Goal: Task Accomplishment & Management: Manage account settings

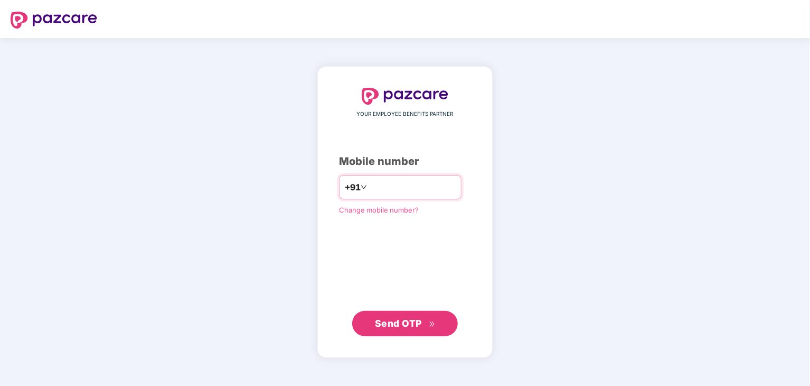
click at [382, 188] on input "number" at bounding box center [412, 187] width 87 height 17
type input "**********"
click at [414, 325] on span "Send OTP" at bounding box center [398, 322] width 47 height 11
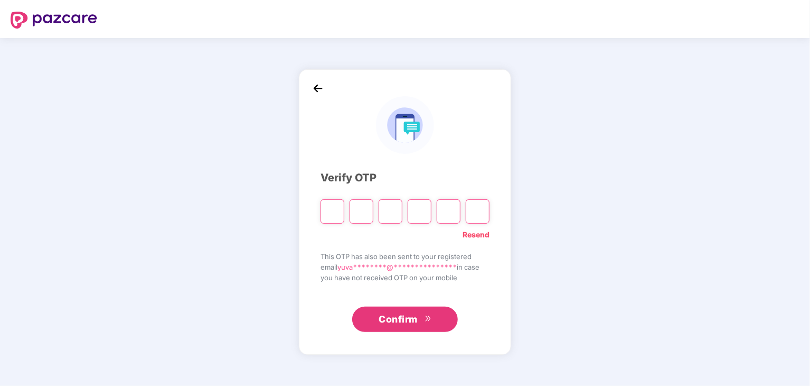
type input "*"
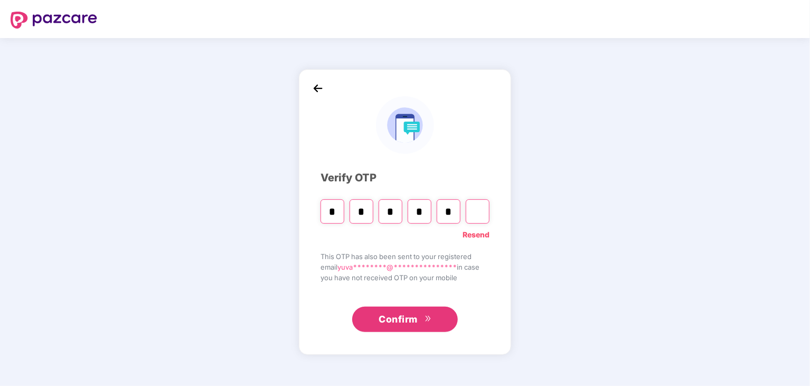
type input "*"
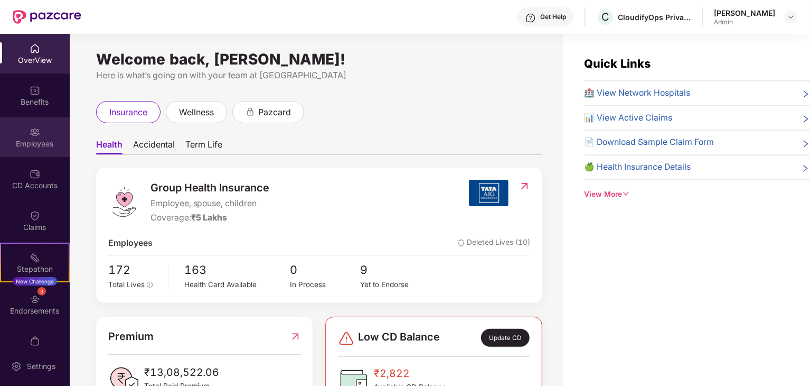
click at [35, 124] on div "Employees" at bounding box center [35, 137] width 70 height 40
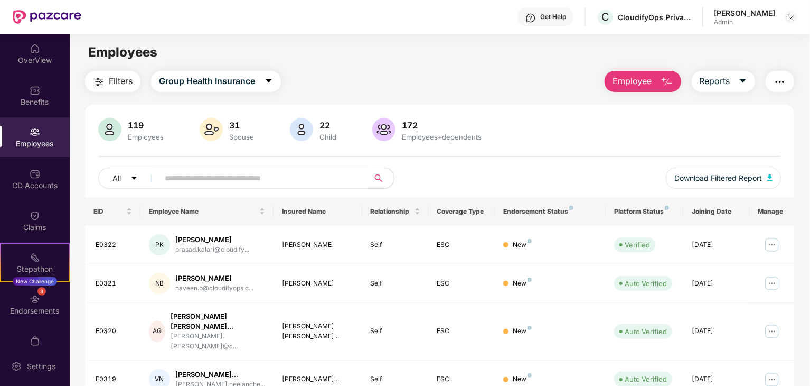
click at [196, 182] on input "text" at bounding box center [260, 178] width 190 height 16
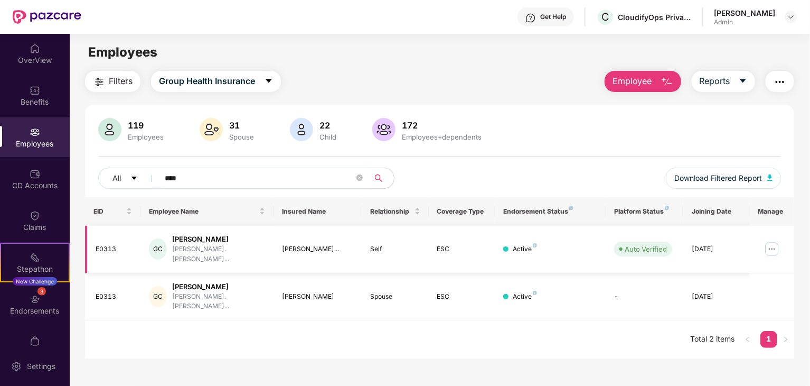
type input "****"
click at [775, 243] on img at bounding box center [772, 248] width 17 height 17
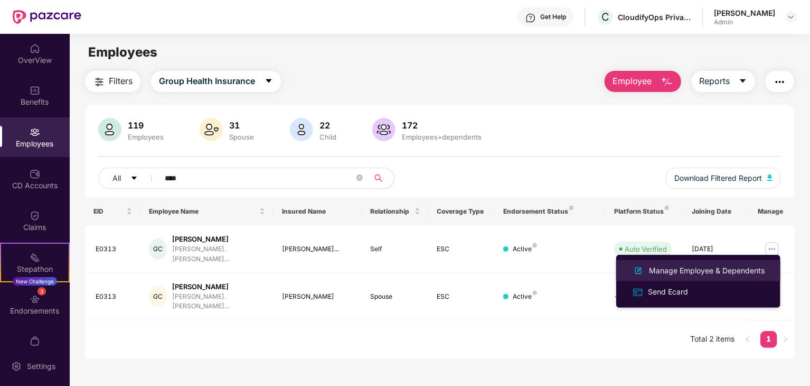
click at [737, 270] on div "Manage Employee & Dependents" at bounding box center [707, 271] width 120 height 12
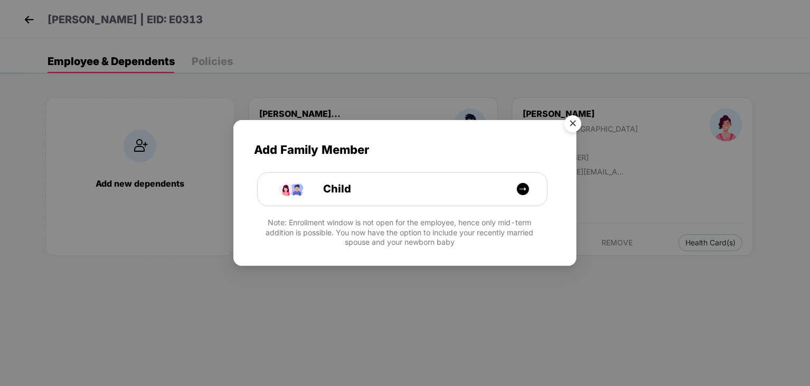
click at [574, 129] on img "Close" at bounding box center [573, 125] width 30 height 30
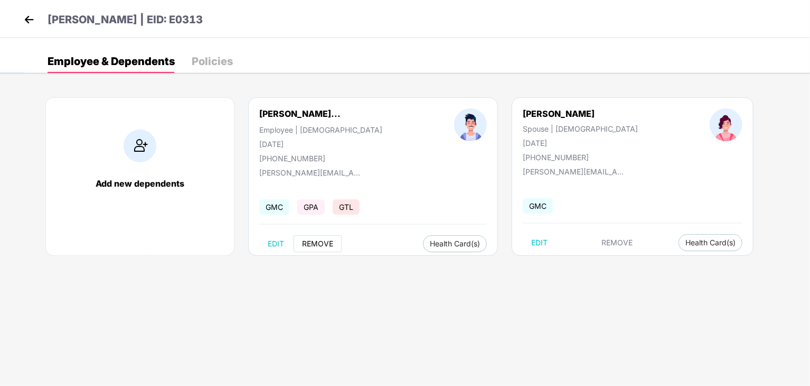
click at [317, 242] on span "REMOVE" at bounding box center [317, 243] width 31 height 8
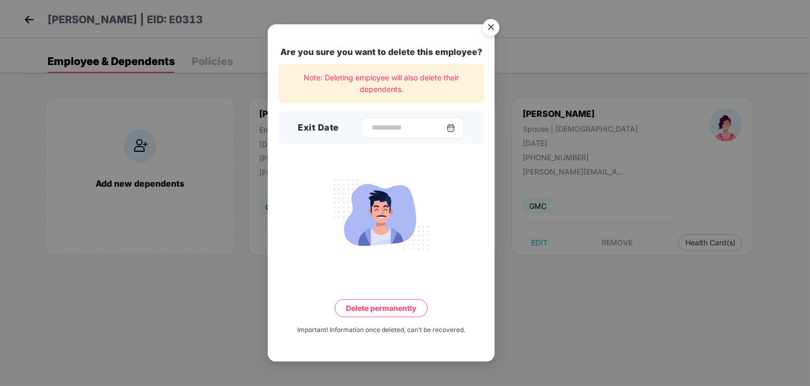
click at [455, 125] on img at bounding box center [451, 128] width 8 height 8
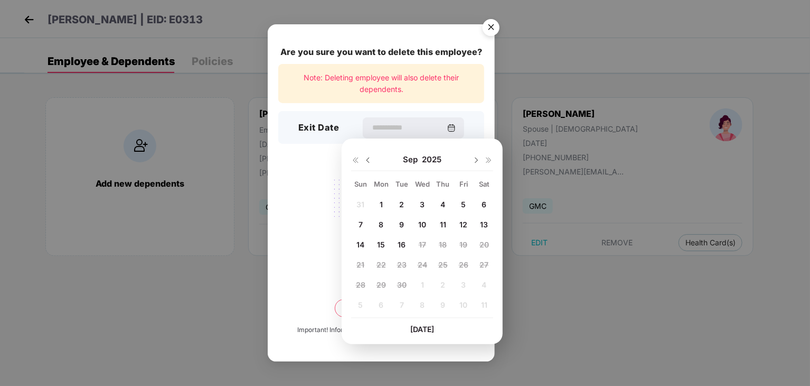
click at [403, 245] on span "16" at bounding box center [402, 244] width 8 height 9
type input "**********"
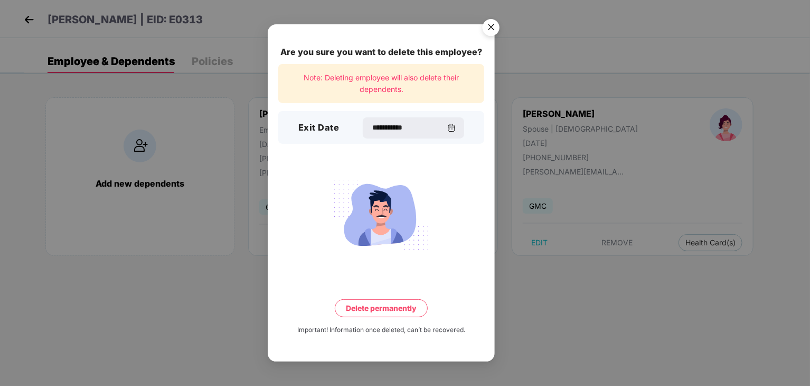
click at [400, 312] on button "Delete permanently" at bounding box center [381, 308] width 93 height 18
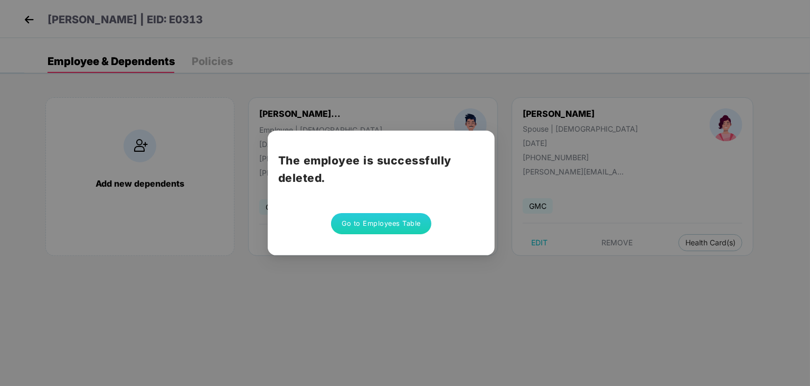
click at [372, 229] on button "Go to Employees Table" at bounding box center [381, 223] width 100 height 21
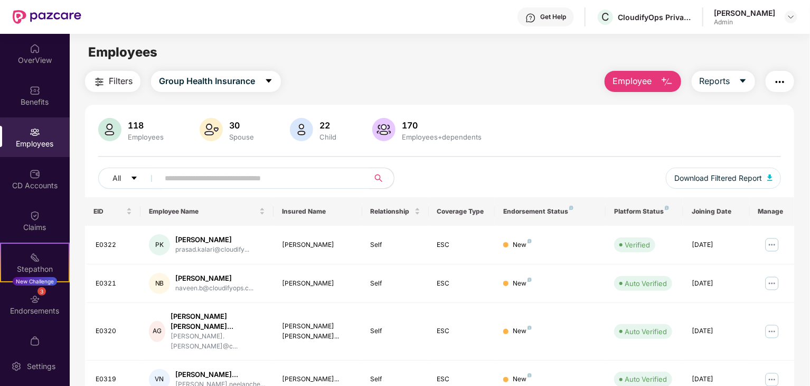
click at [182, 177] on input "text" at bounding box center [260, 178] width 190 height 16
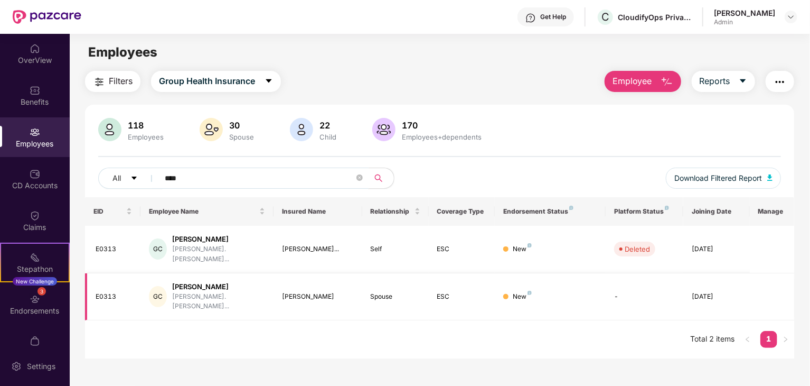
type input "****"
click at [613, 281] on td "-" at bounding box center [645, 297] width 78 height 48
click at [619, 283] on td "-" at bounding box center [645, 297] width 78 height 48
click at [615, 285] on td "-" at bounding box center [645, 297] width 78 height 48
click at [213, 292] on div "[PERSON_NAME].[PERSON_NAME]..." at bounding box center [218, 302] width 93 height 20
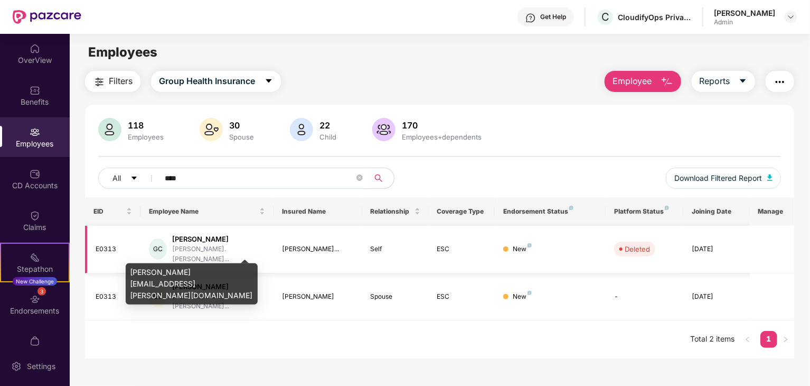
click at [238, 244] on div "[PERSON_NAME].[PERSON_NAME]..." at bounding box center [218, 254] width 93 height 20
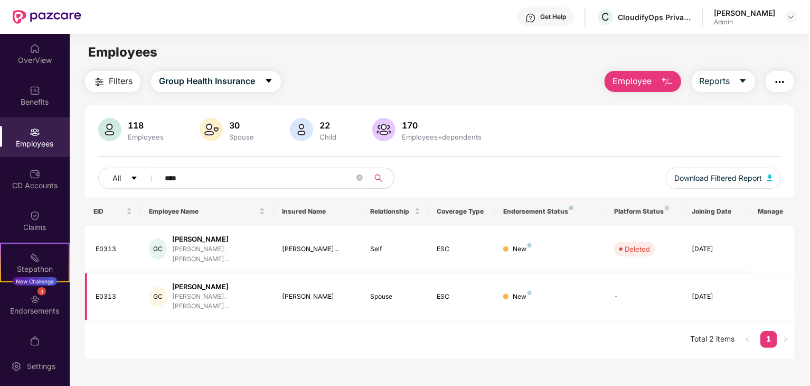
click at [289, 292] on div "[PERSON_NAME]" at bounding box center [318, 297] width 72 height 10
click at [636, 275] on td "-" at bounding box center [645, 297] width 78 height 48
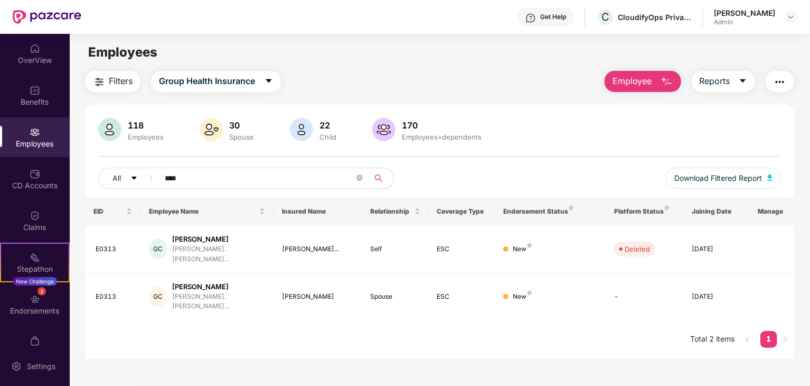
click at [600, 337] on div "EID Employee Name Insured Name Relationship Coverage Type Endorsement Status Pl…" at bounding box center [439, 277] width 709 height 161
click at [206, 241] on div "[PERSON_NAME]" at bounding box center [218, 239] width 93 height 10
click at [390, 253] on td "Self" at bounding box center [395, 250] width 67 height 48
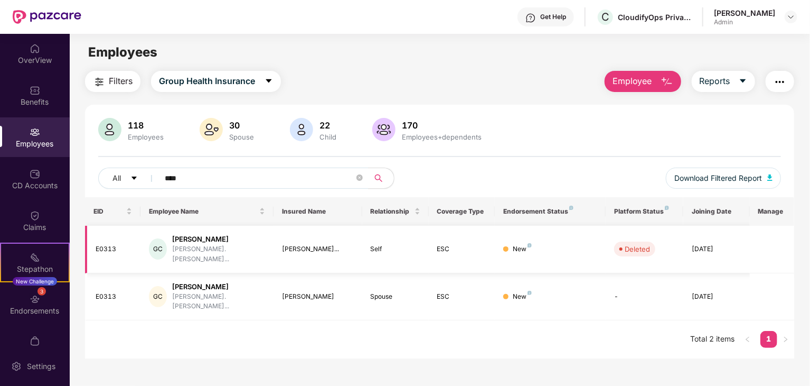
click at [533, 244] on div "New" at bounding box center [550, 249] width 94 height 10
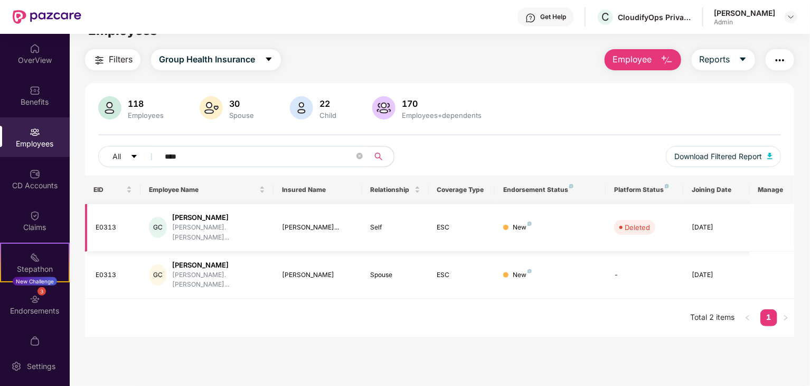
scroll to position [34, 0]
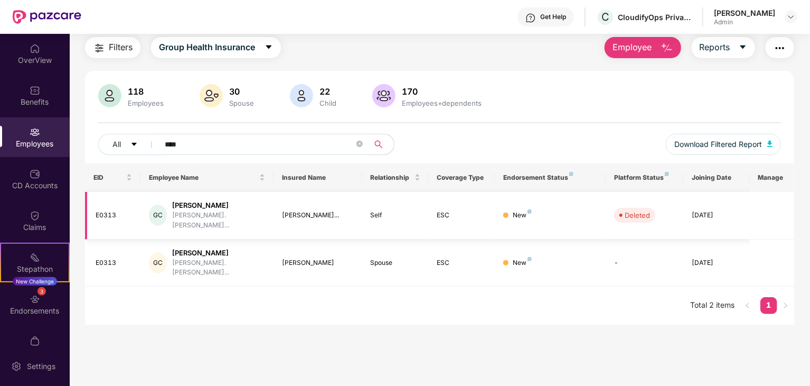
click at [755, 217] on td at bounding box center [772, 216] width 44 height 48
click at [803, 232] on div "Filters Group Health Insurance Employee Reports 118 Employees 30 Spouse 22 Chil…" at bounding box center [440, 181] width 740 height 288
click at [273, 199] on td "GC Gopinaath Chandrasekar gopinaath.chandrasekar..." at bounding box center [206, 216] width 133 height 48
click at [450, 220] on td "ESC" at bounding box center [462, 216] width 67 height 48
click at [687, 202] on td "[DATE]" at bounding box center [716, 216] width 67 height 48
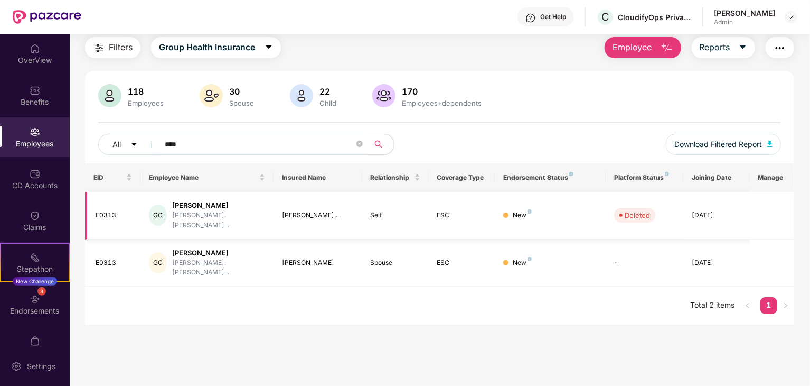
click at [294, 210] on div "[PERSON_NAME]..." at bounding box center [318, 215] width 72 height 10
click at [330, 201] on td "[PERSON_NAME]..." at bounding box center [318, 216] width 89 height 48
click at [381, 193] on td "Self" at bounding box center [395, 216] width 67 height 48
click at [550, 193] on td "New" at bounding box center [550, 216] width 111 height 48
click at [613, 191] on th "Platform Status" at bounding box center [645, 177] width 78 height 29
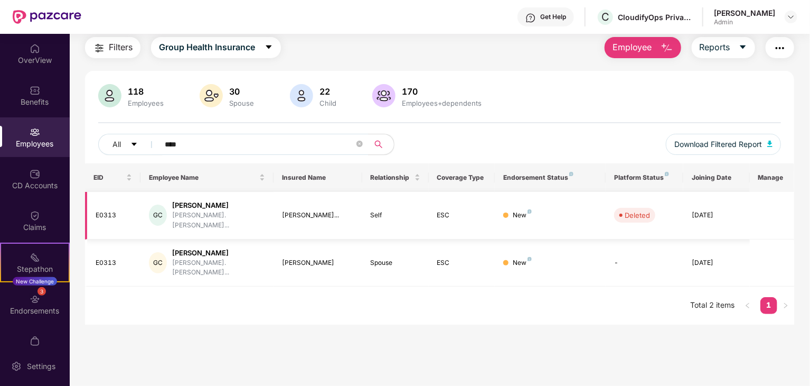
click at [694, 197] on td "[DATE]" at bounding box center [716, 216] width 67 height 48
click at [707, 197] on td "[DATE]" at bounding box center [716, 216] width 67 height 48
click at [718, 197] on td "[DATE]" at bounding box center [716, 216] width 67 height 48
click at [715, 216] on td "[DATE]" at bounding box center [716, 216] width 67 height 48
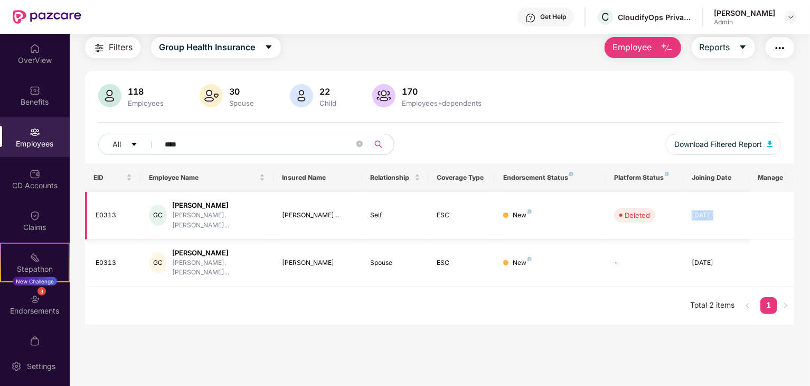
click at [715, 216] on td "[DATE]" at bounding box center [716, 216] width 67 height 48
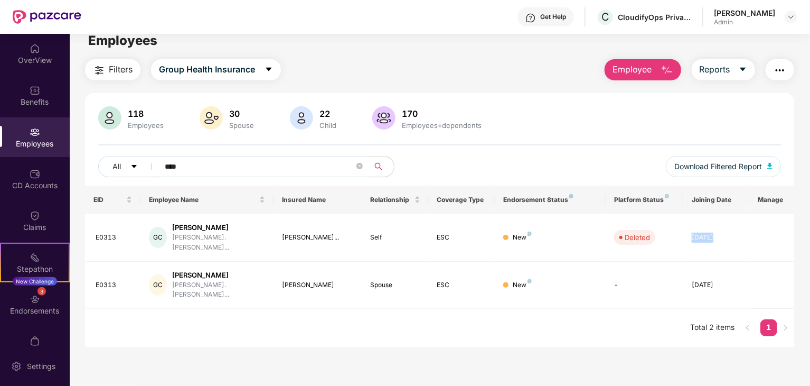
scroll to position [0, 0]
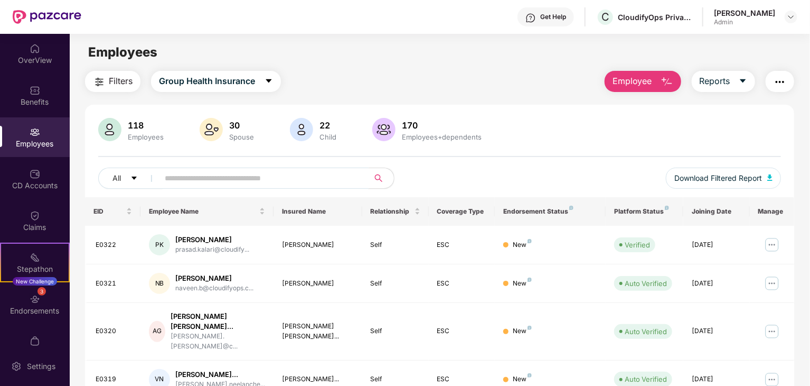
click at [194, 176] on input "text" at bounding box center [260, 178] width 190 height 16
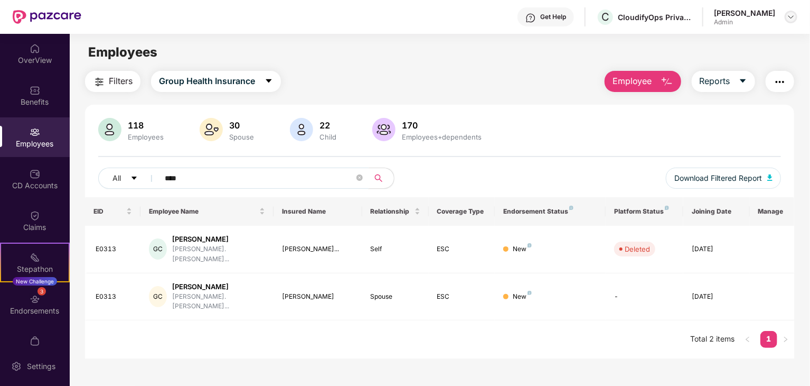
type input "****"
click at [790, 16] on img at bounding box center [791, 17] width 8 height 8
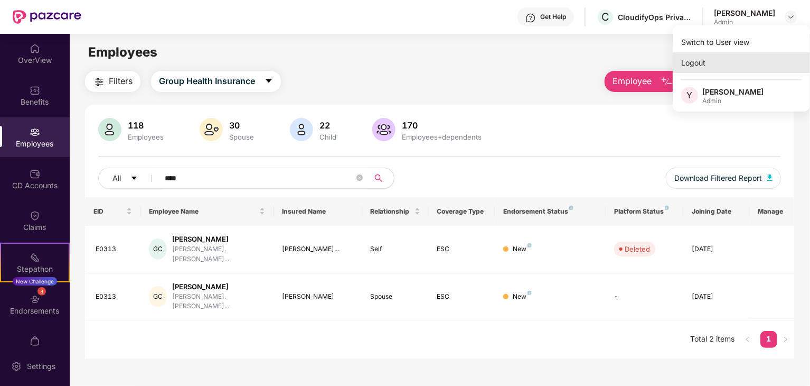
click at [722, 64] on div "Logout" at bounding box center [741, 62] width 137 height 21
